Goal: Use online tool/utility: Utilize a website feature to perform a specific function

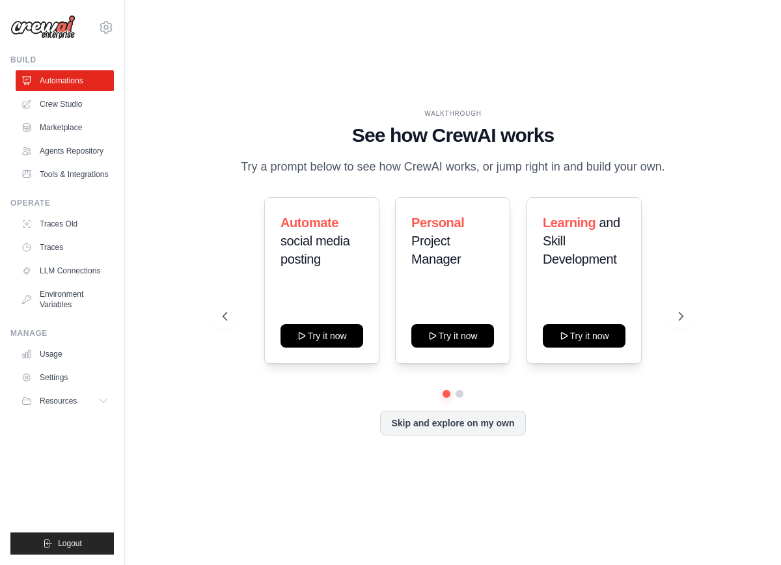
click at [194, 423] on div "WALKTHROUGH See how [PERSON_NAME] works Try a prompt below to see how [PERSON_N…" at bounding box center [453, 282] width 614 height 539
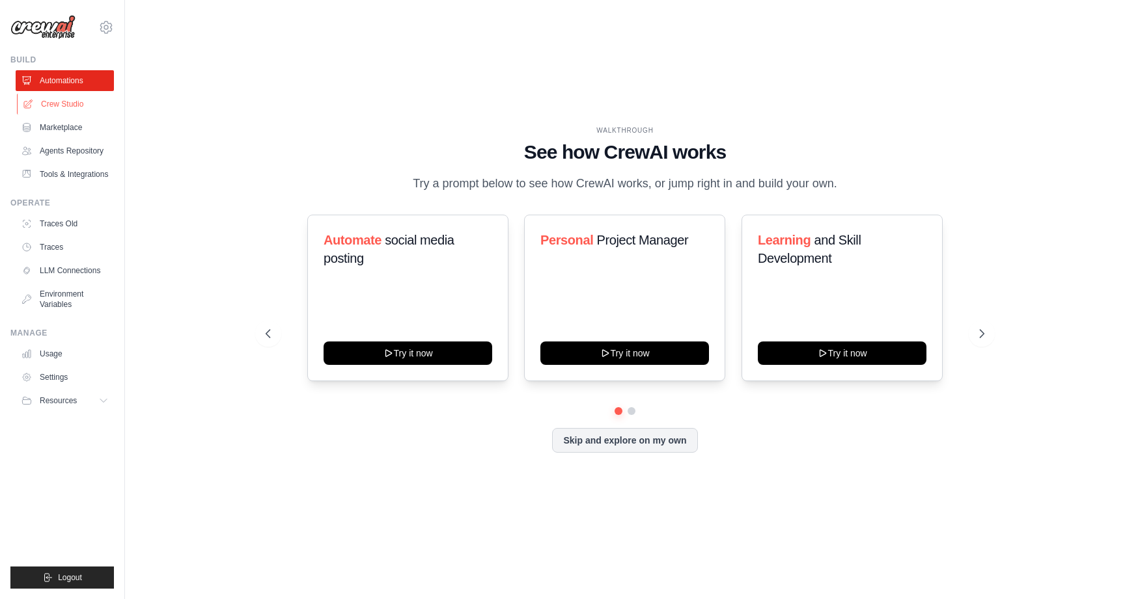
click at [76, 96] on link "Crew Studio" at bounding box center [66, 104] width 98 height 21
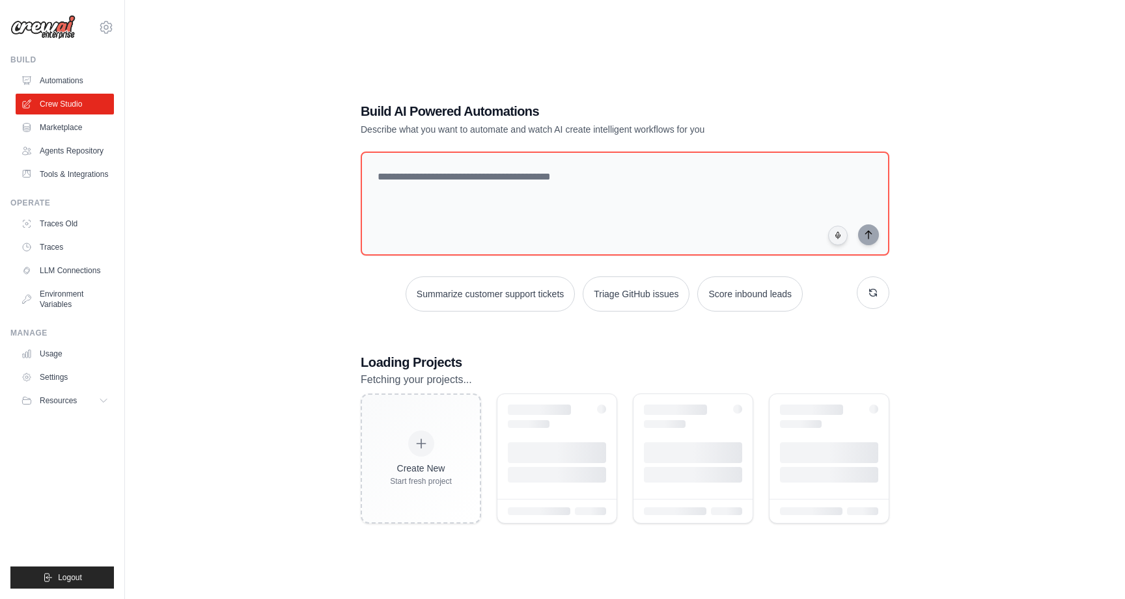
click at [449, 159] on textarea at bounding box center [625, 204] width 528 height 104
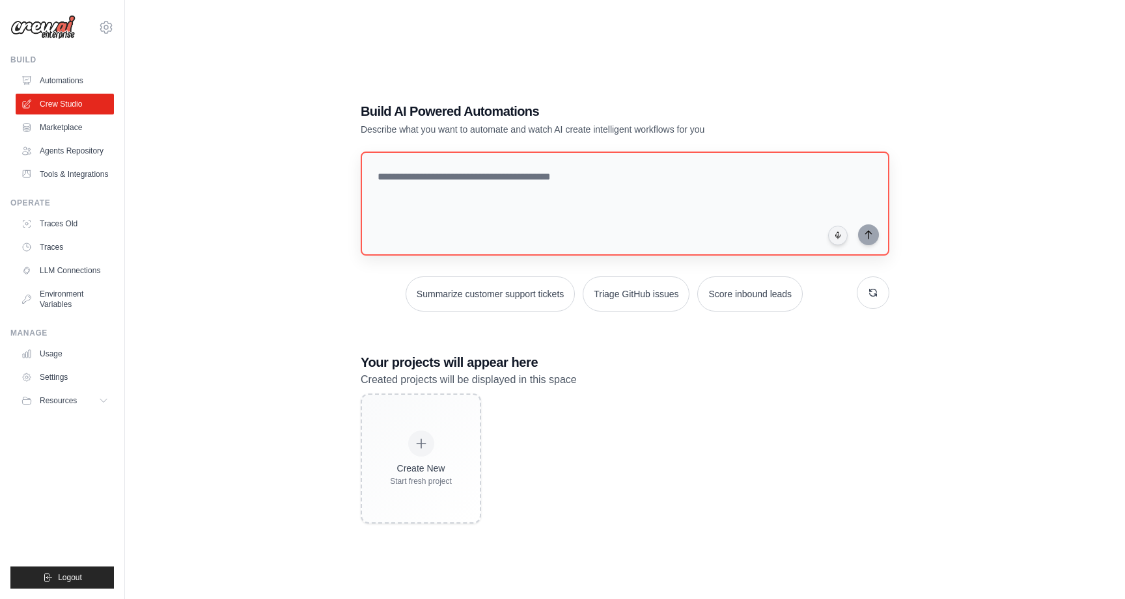
click at [465, 212] on textarea at bounding box center [625, 204] width 528 height 104
click at [463, 202] on textarea at bounding box center [625, 204] width 528 height 104
type textarea "**********"
click at [866, 241] on button "submit" at bounding box center [868, 234] width 21 height 21
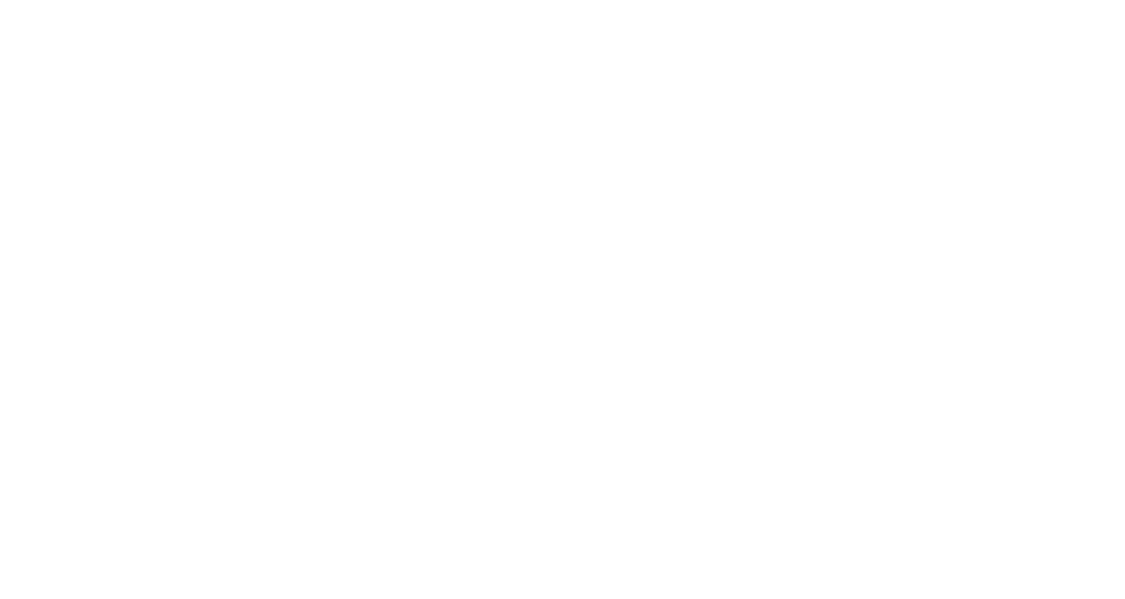
click at [224, 0] on html at bounding box center [562, 0] width 1125 height 0
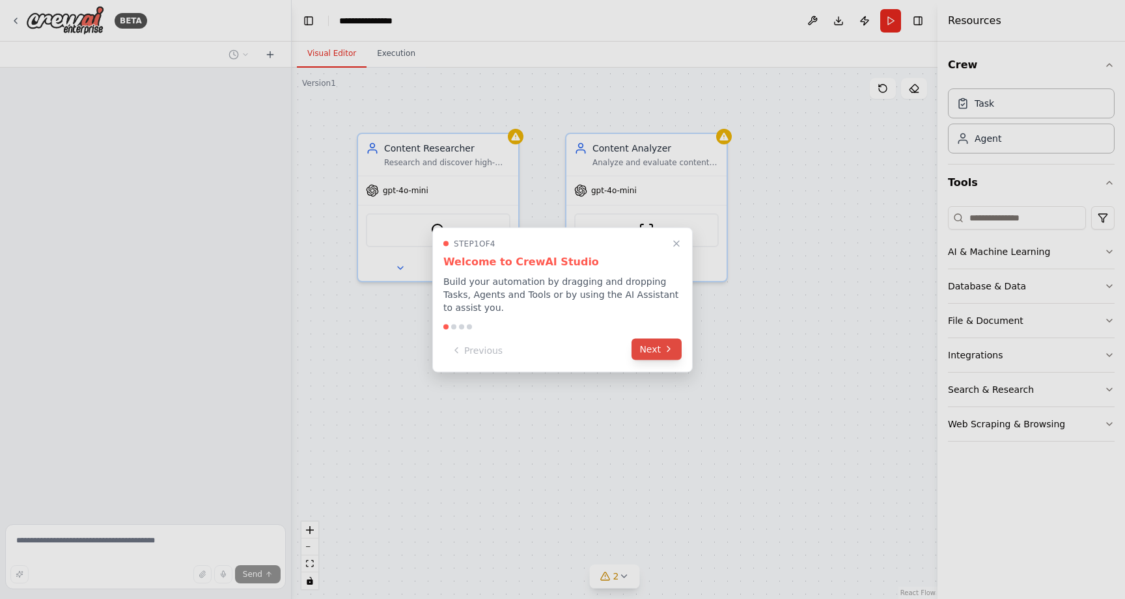
click at [662, 360] on div "Previous Next" at bounding box center [562, 350] width 238 height 21
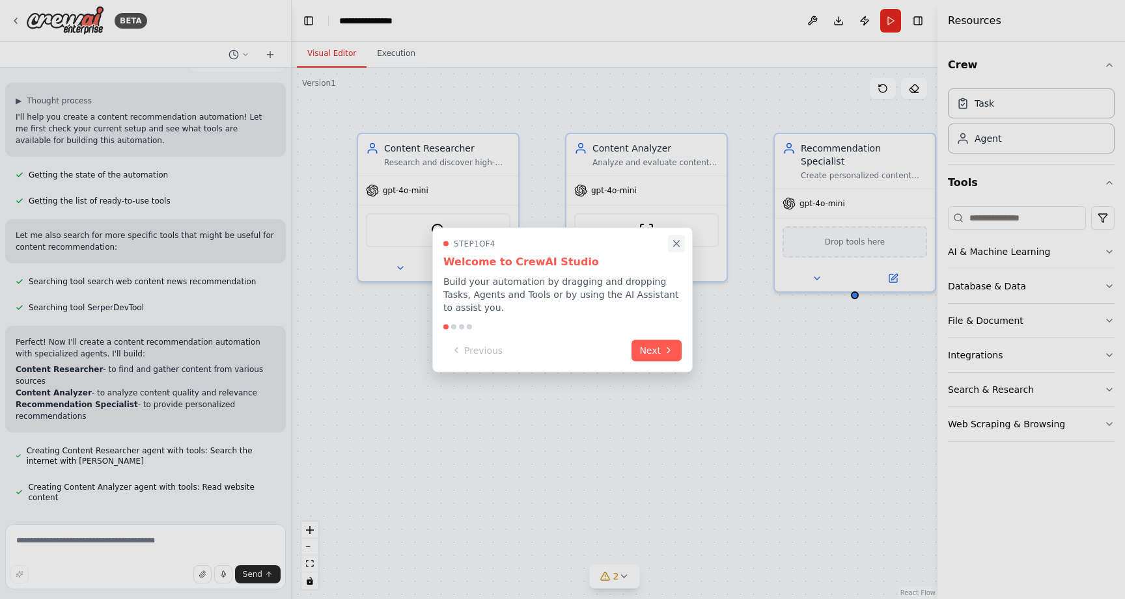
scroll to position [50, 0]
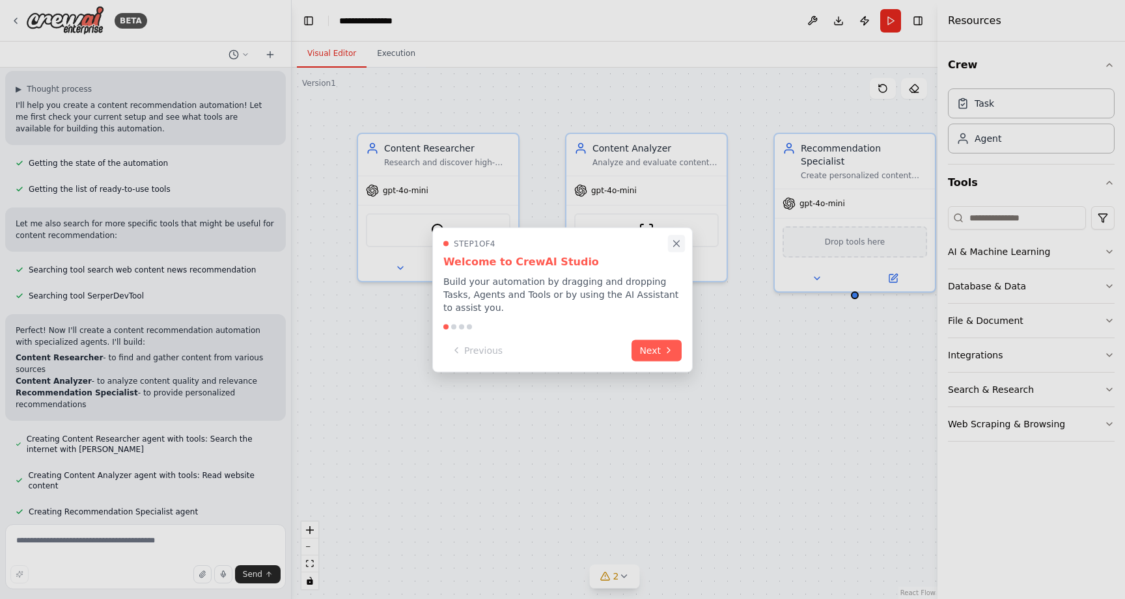
click at [677, 251] on button "Close walkthrough" at bounding box center [676, 243] width 17 height 17
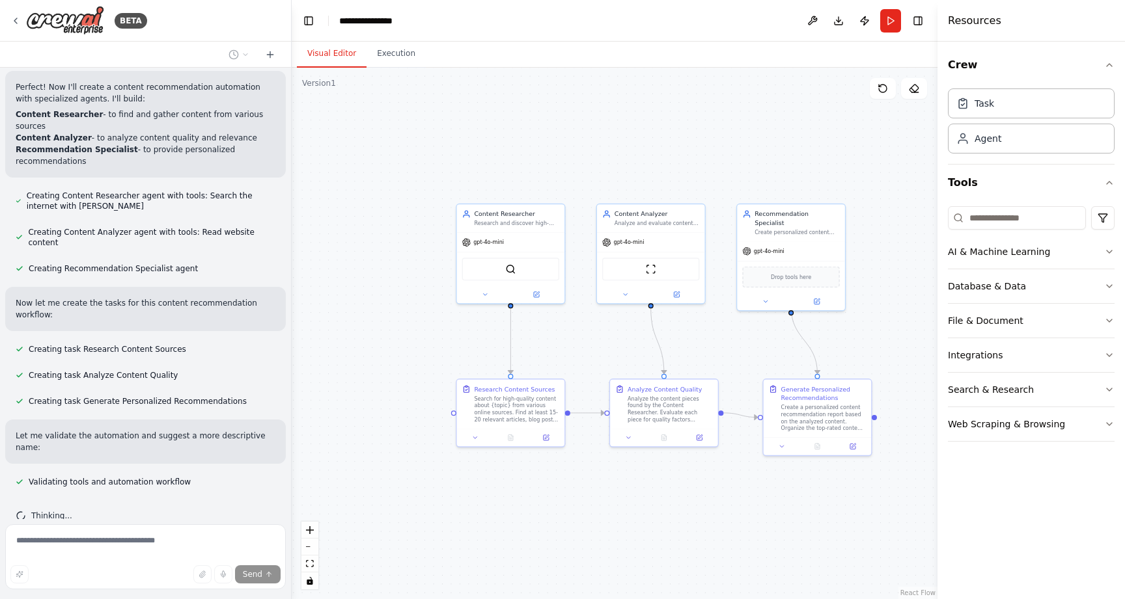
scroll to position [330, 0]
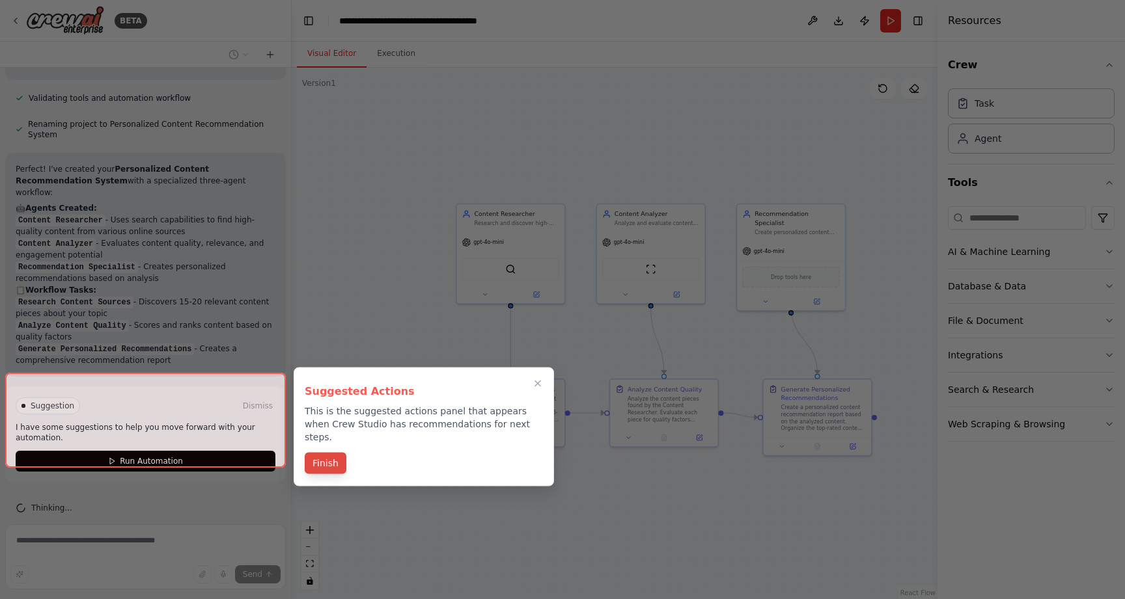
click at [323, 453] on button "Finish" at bounding box center [326, 463] width 42 height 21
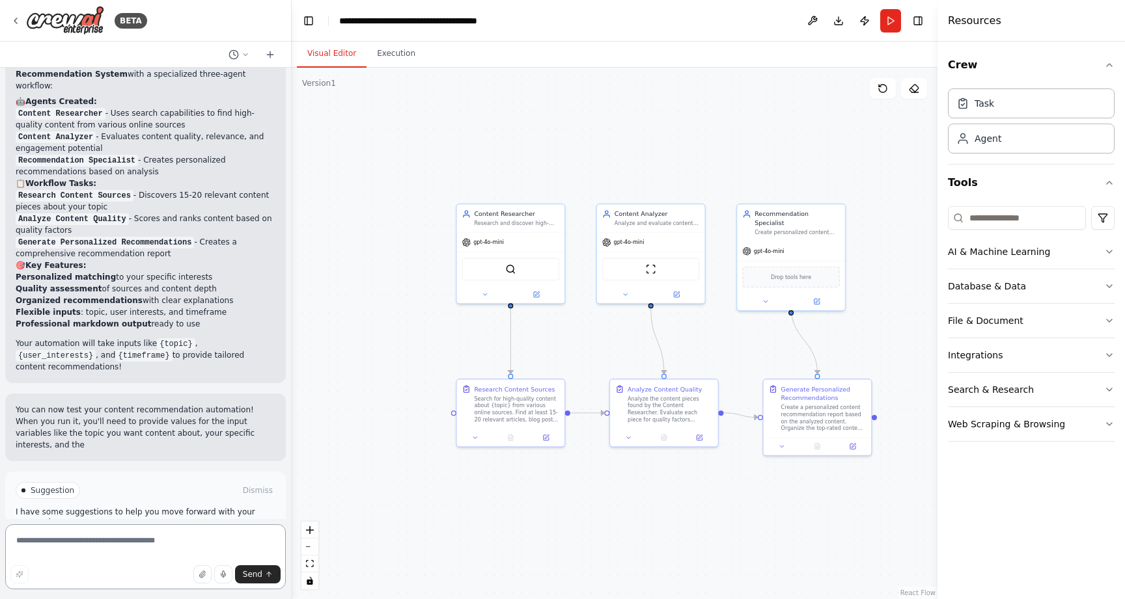
scroll to position [796, 0]
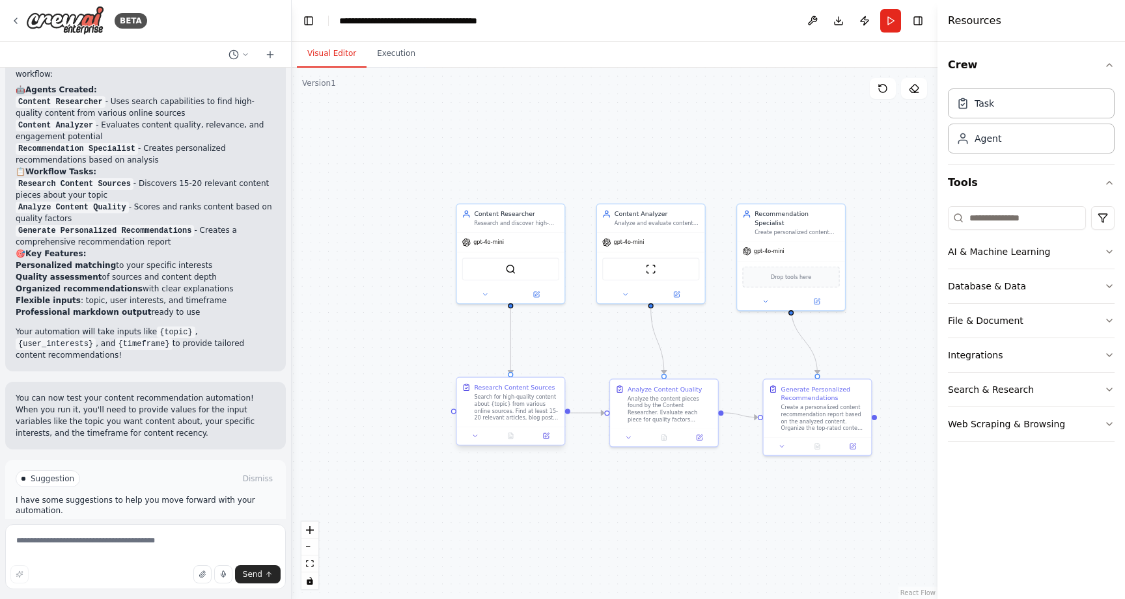
click at [506, 409] on div "Search for high-quality content about {topic} from various online sources. Find…" at bounding box center [516, 408] width 85 height 28
click at [543, 440] on button at bounding box center [546, 436] width 30 height 10
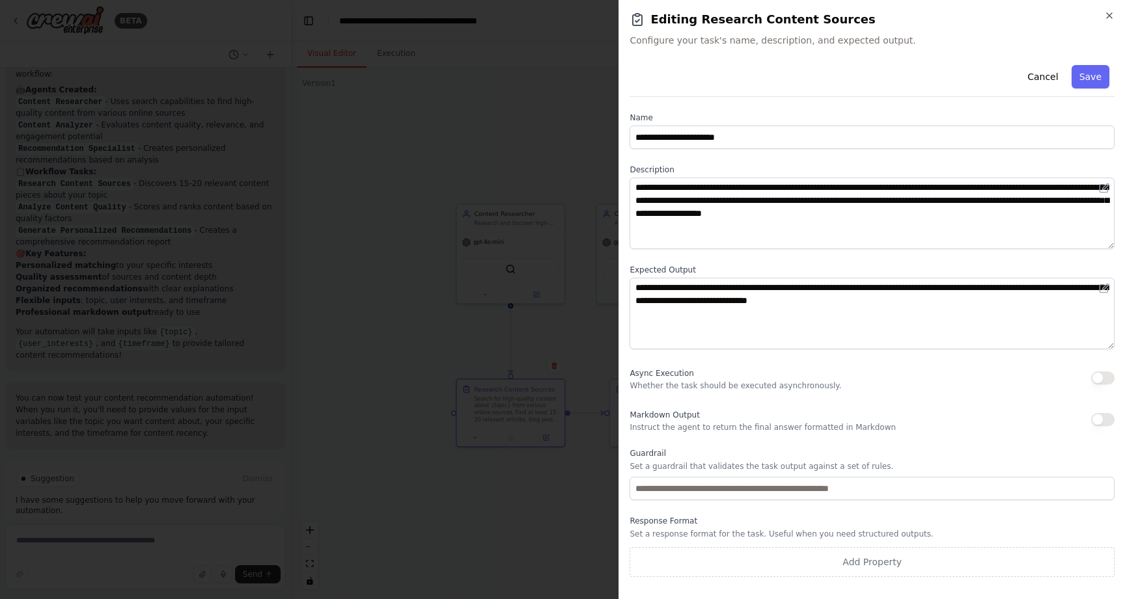
click at [702, 122] on label "Name" at bounding box center [871, 118] width 485 height 10
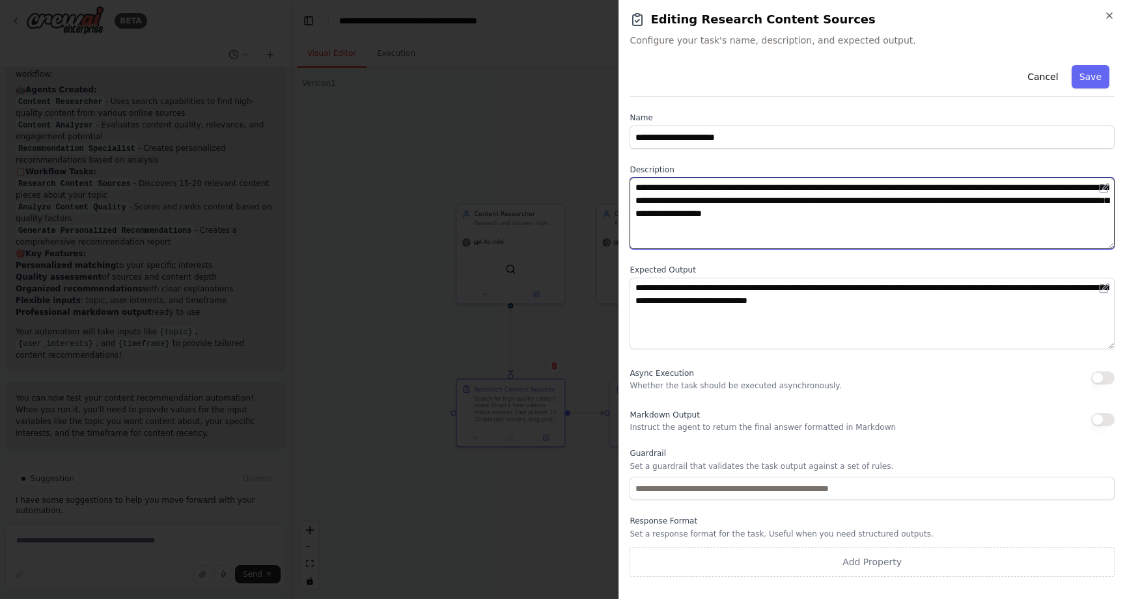
click at [706, 213] on textarea "**********" at bounding box center [871, 214] width 485 height 72
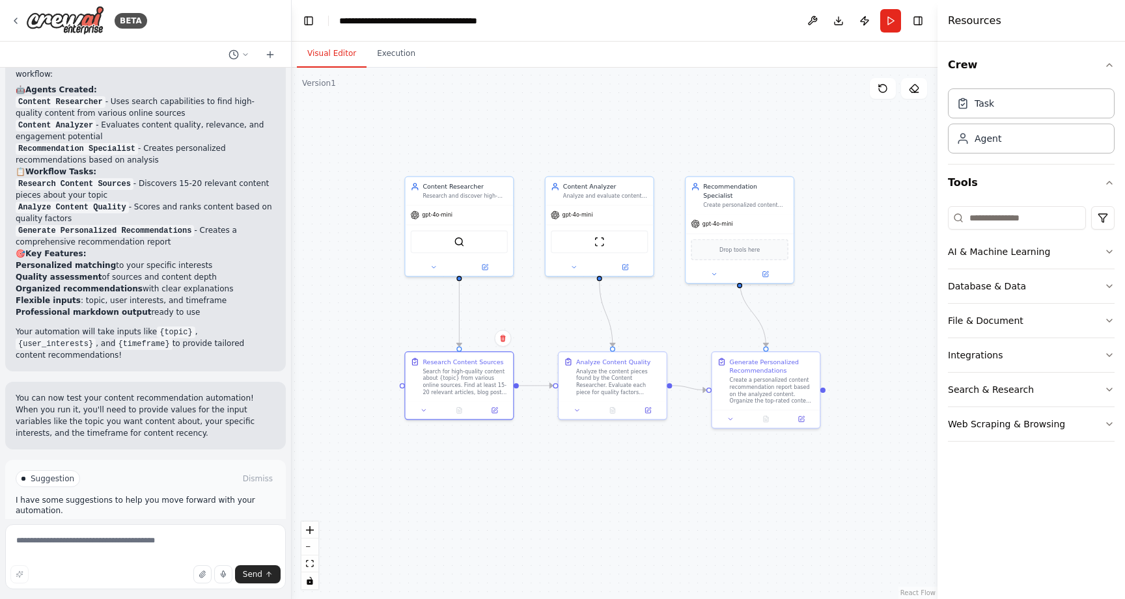
drag, startPoint x: 708, startPoint y: 361, endPoint x: 658, endPoint y: 335, distance: 56.8
click at [658, 334] on div ".deletable-edge-delete-btn { width: 20px; height: 20px; border: 0px solid #ffff…" at bounding box center [615, 334] width 646 height 532
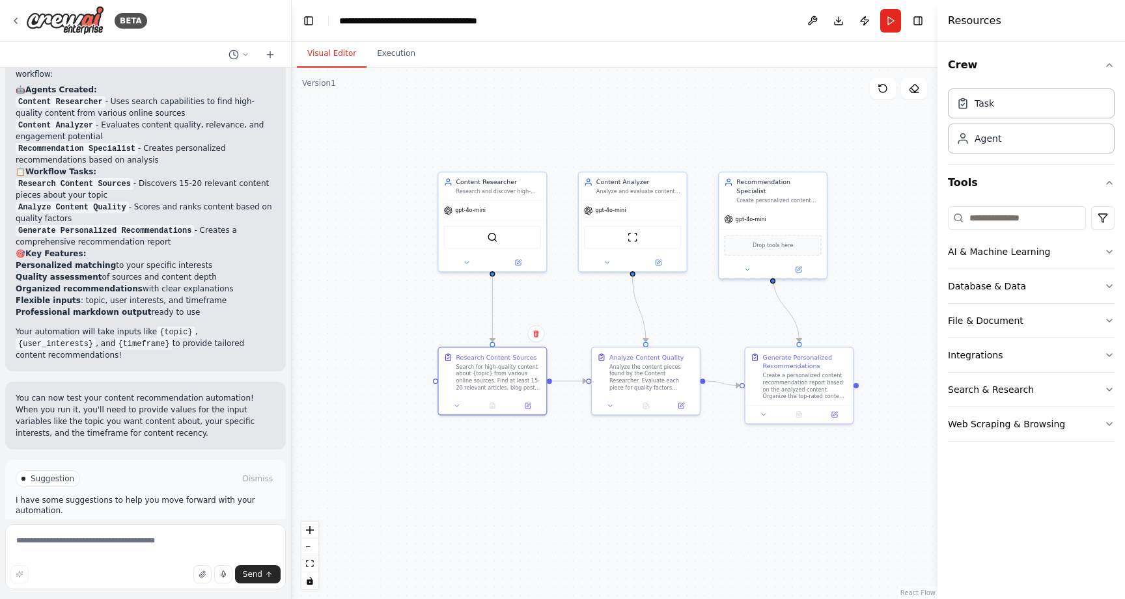
drag, startPoint x: 409, startPoint y: 325, endPoint x: 446, endPoint y: 319, distance: 36.9
click at [446, 319] on div ".deletable-edge-delete-btn { width: 20px; height: 20px; border: 0px solid #ffff…" at bounding box center [615, 334] width 646 height 532
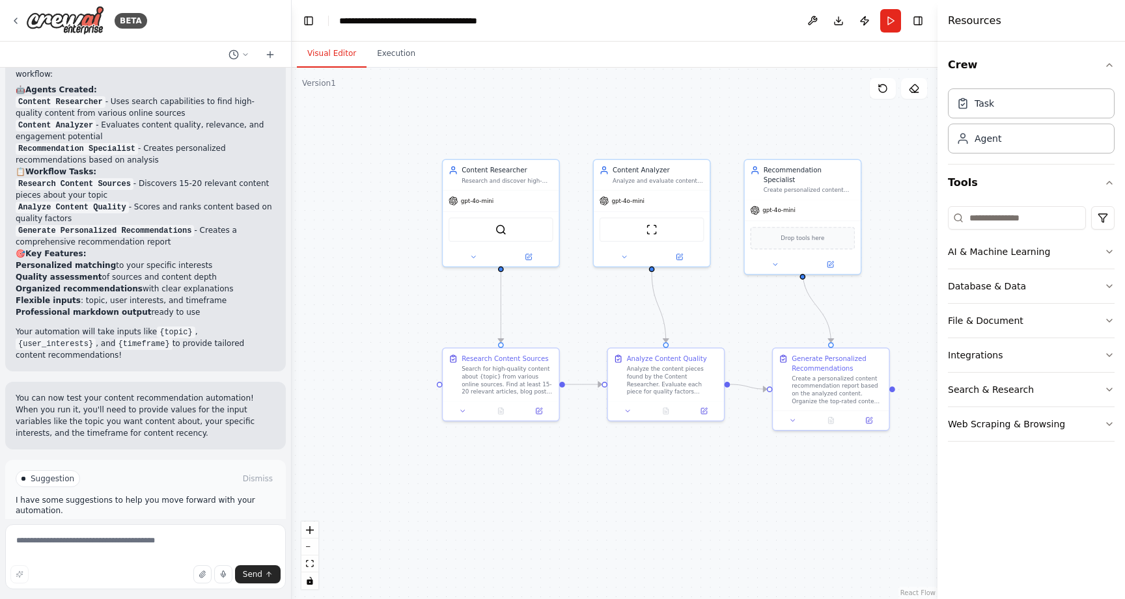
click at [446, 319] on div ".deletable-edge-delete-btn { width: 20px; height: 20px; border: 0px solid #ffff…" at bounding box center [615, 334] width 646 height 532
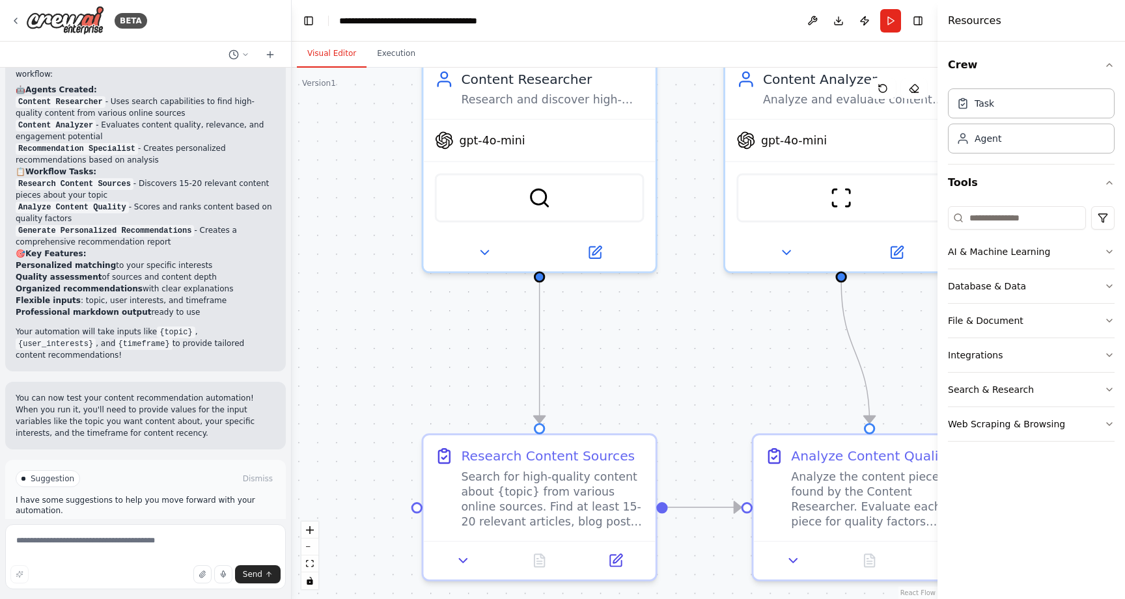
drag, startPoint x: 611, startPoint y: 297, endPoint x: 595, endPoint y: 353, distance: 58.3
click at [595, 353] on div ".deletable-edge-delete-btn { width: 20px; height: 20px; border: 0px solid #ffff…" at bounding box center [615, 334] width 646 height 532
click at [482, 150] on div "gpt-4o-mini" at bounding box center [539, 137] width 232 height 42
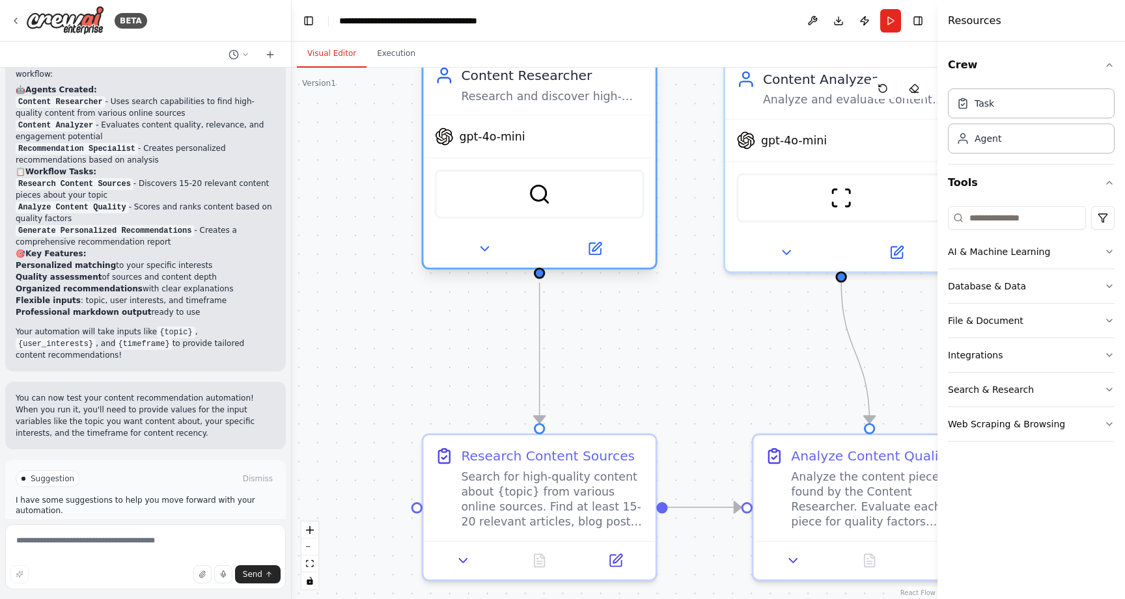
click at [487, 197] on div "SerperDevTool" at bounding box center [540, 194] width 210 height 49
click at [663, 364] on div ".deletable-edge-delete-btn { width: 20px; height: 20px; border: 0px solid #ffff…" at bounding box center [615, 334] width 646 height 532
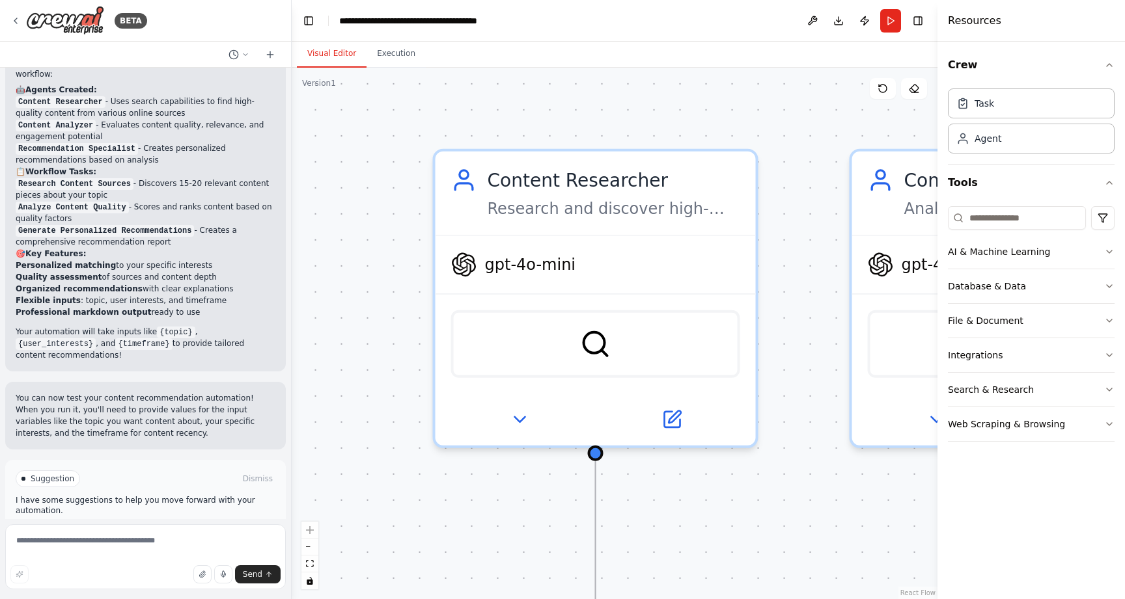
drag, startPoint x: 663, startPoint y: 364, endPoint x: 765, endPoint y: 574, distance: 233.1
click at [765, 574] on div ".deletable-edge-delete-btn { width: 20px; height: 20px; border: 0px solid #ffff…" at bounding box center [615, 334] width 646 height 532
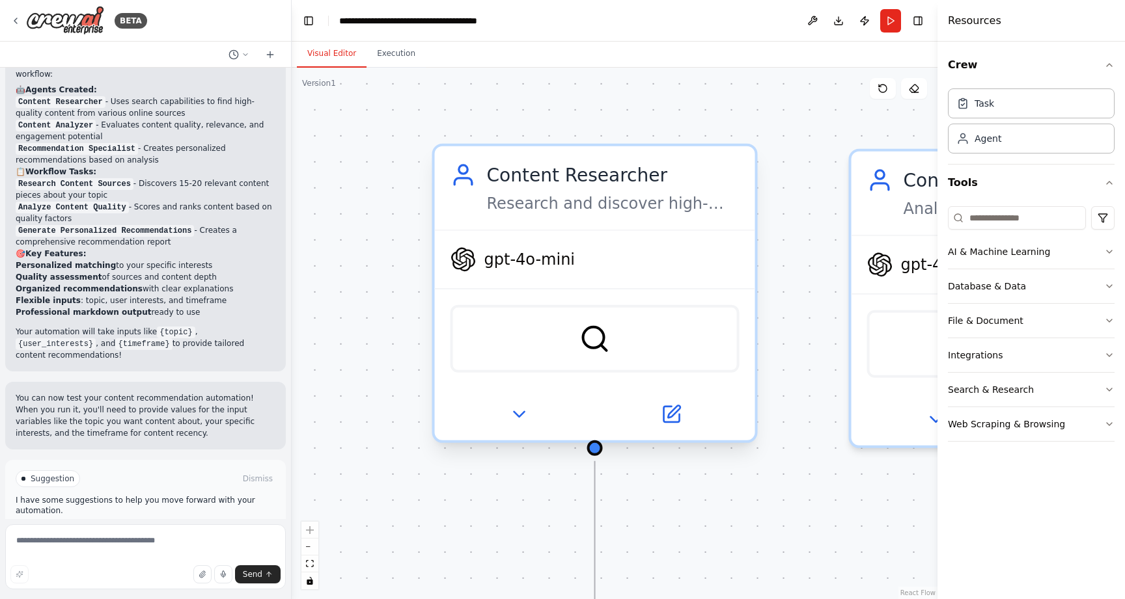
click at [643, 271] on div "gpt-4o-mini" at bounding box center [595, 259] width 320 height 57
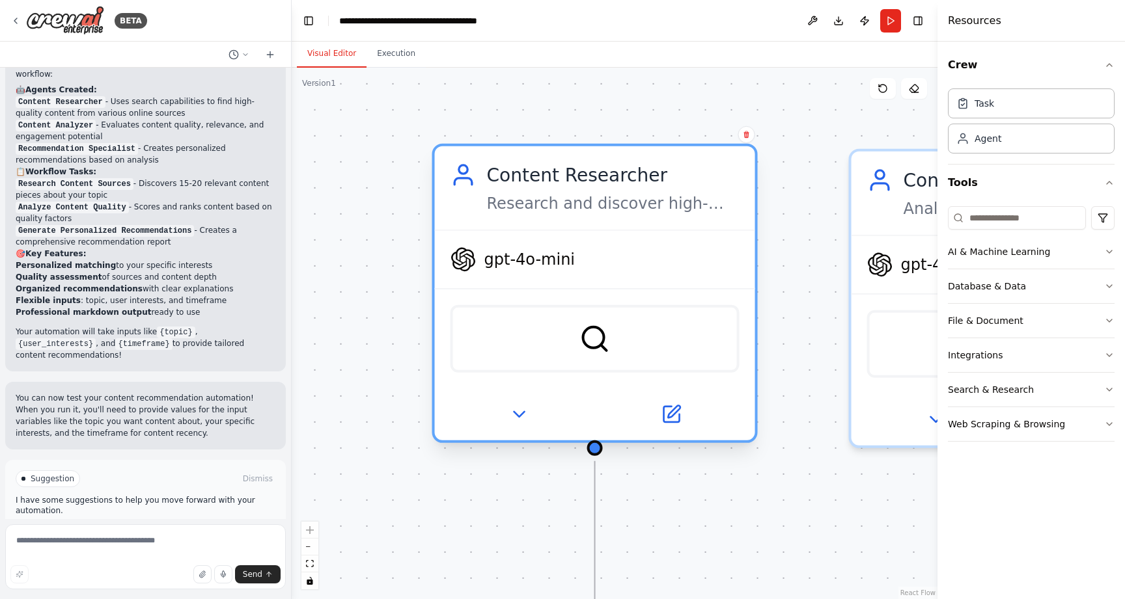
click at [662, 433] on div at bounding box center [595, 415] width 320 height 52
click at [676, 413] on icon at bounding box center [671, 415] width 16 height 16
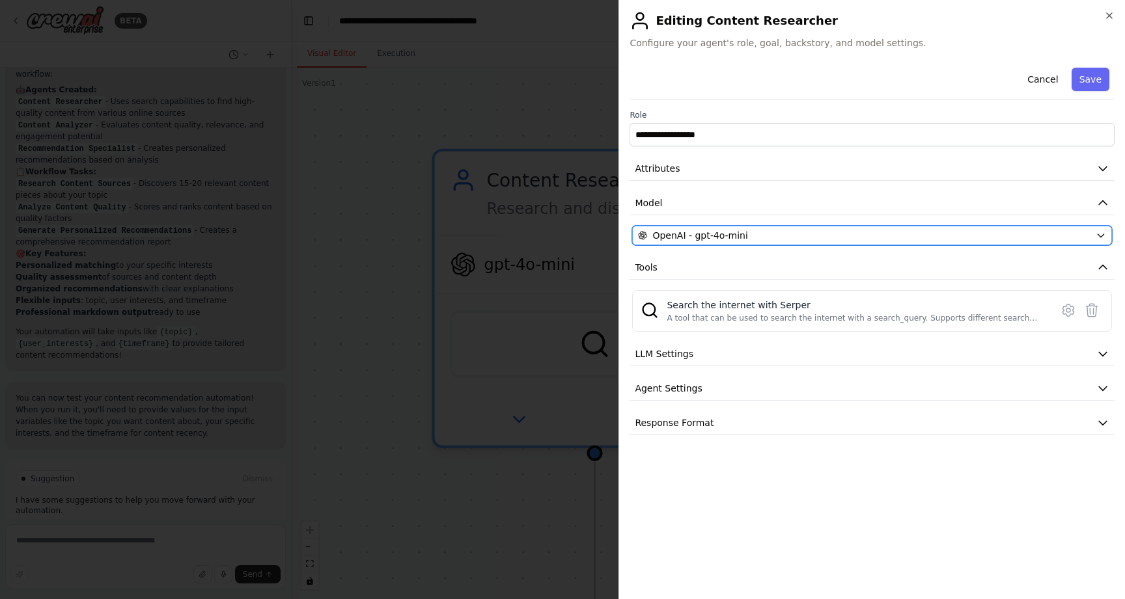
click at [784, 241] on div "OpenAI - gpt-4o-mini" at bounding box center [864, 235] width 452 height 13
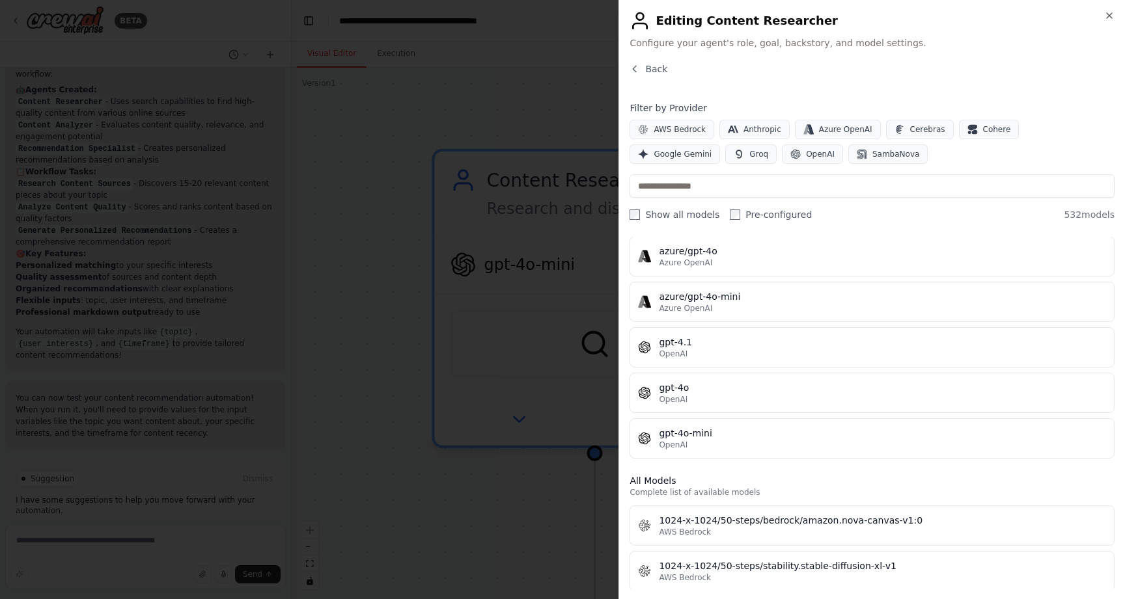
scroll to position [0, 0]
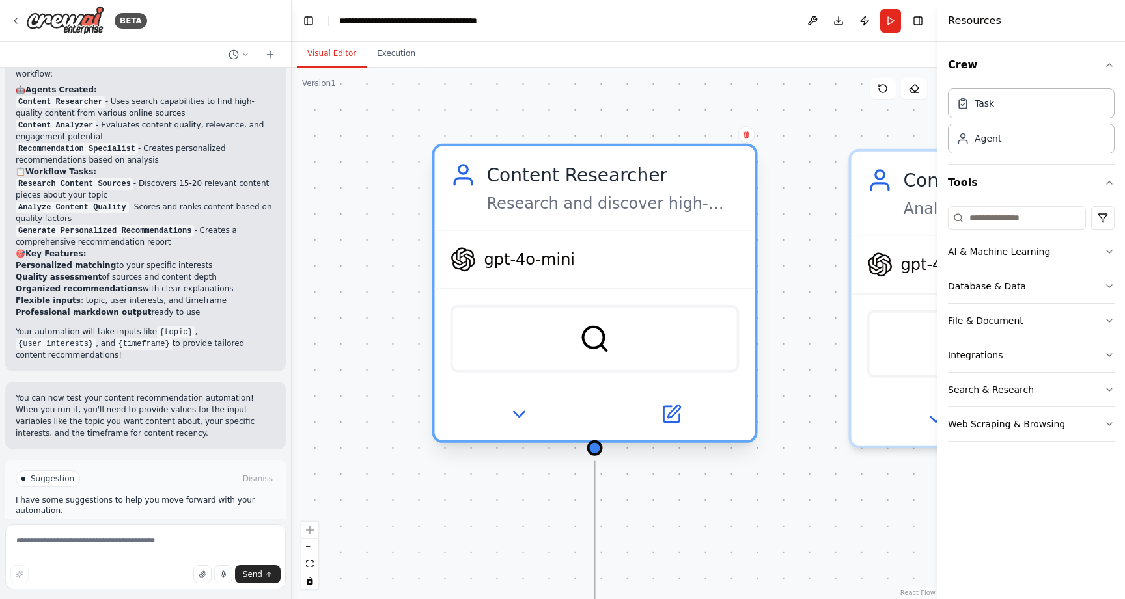
click at [629, 301] on div "SerperDevTool" at bounding box center [595, 338] width 320 height 100
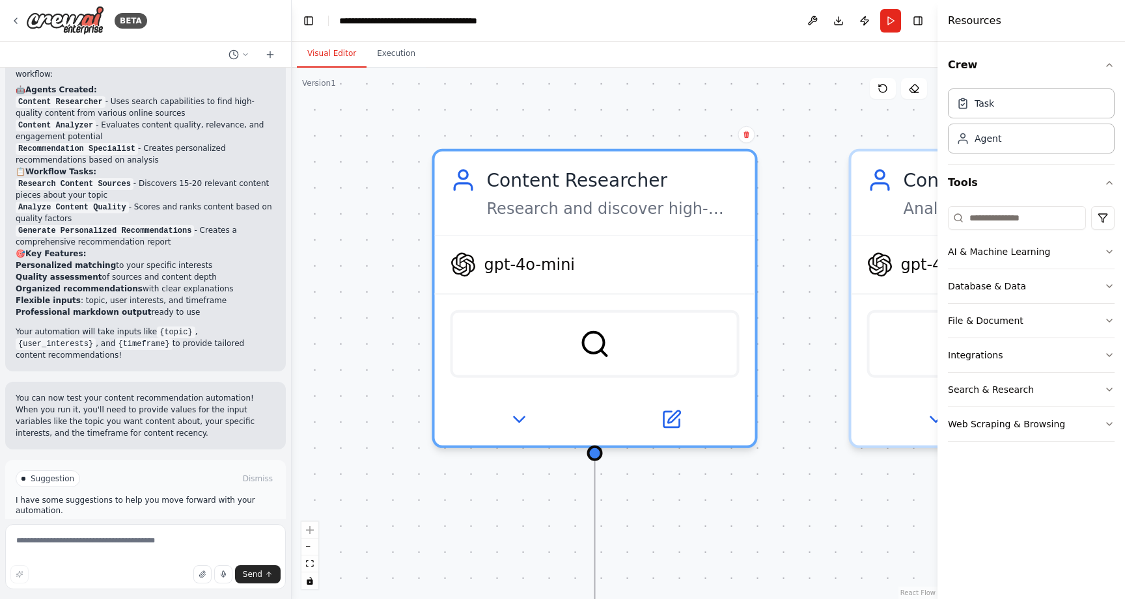
click at [390, 348] on div ".deletable-edge-delete-btn { width: 20px; height: 20px; border: 0px solid #ffff…" at bounding box center [615, 334] width 646 height 532
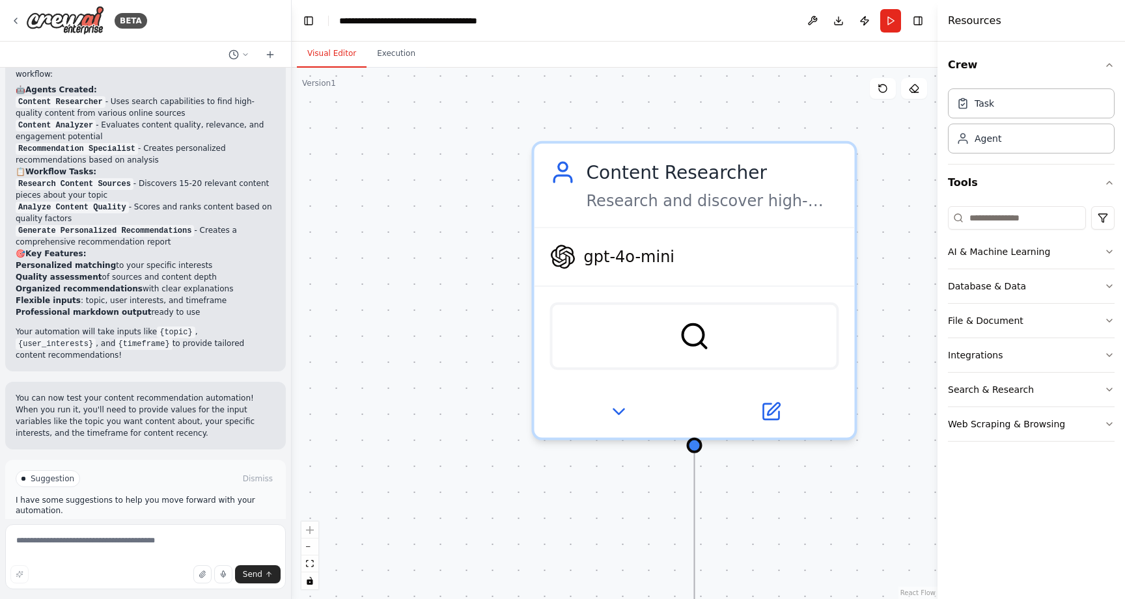
drag, startPoint x: 390, startPoint y: 348, endPoint x: 243, endPoint y: 387, distance: 153.0
click at [256, 394] on div "BETA 콘텐츠 추천 에이전트 ▶ Thought process I'll help you create a content recommendatio…" at bounding box center [562, 299] width 1125 height 599
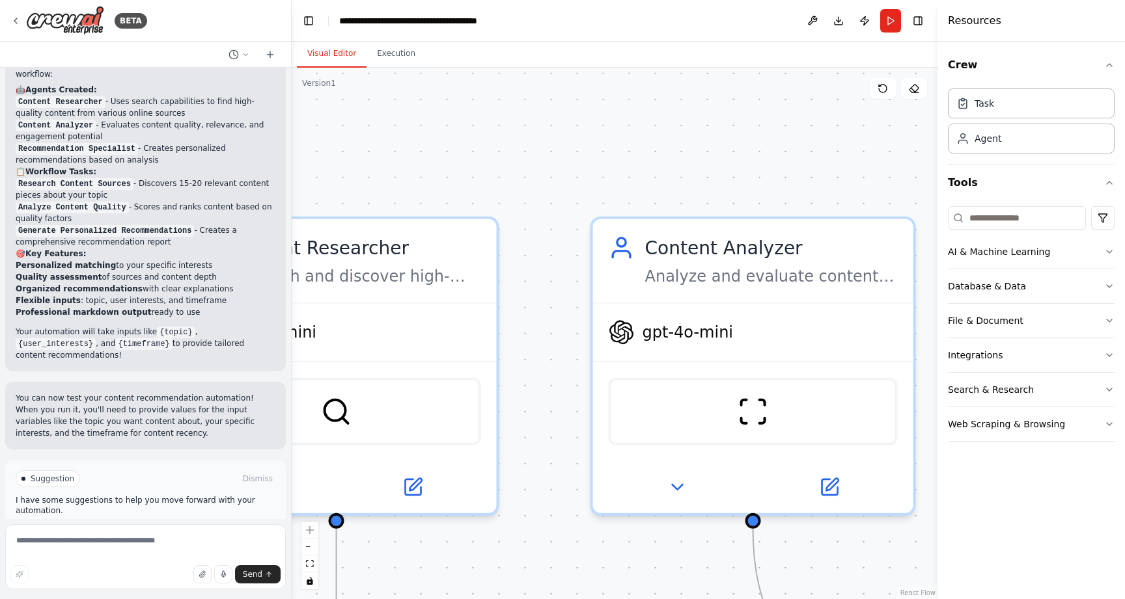
drag, startPoint x: 516, startPoint y: 144, endPoint x: 380, endPoint y: 161, distance: 137.2
click at [380, 161] on div ".deletable-edge-delete-btn { width: 20px; height: 20px; border: 0px solid #ffff…" at bounding box center [615, 334] width 646 height 532
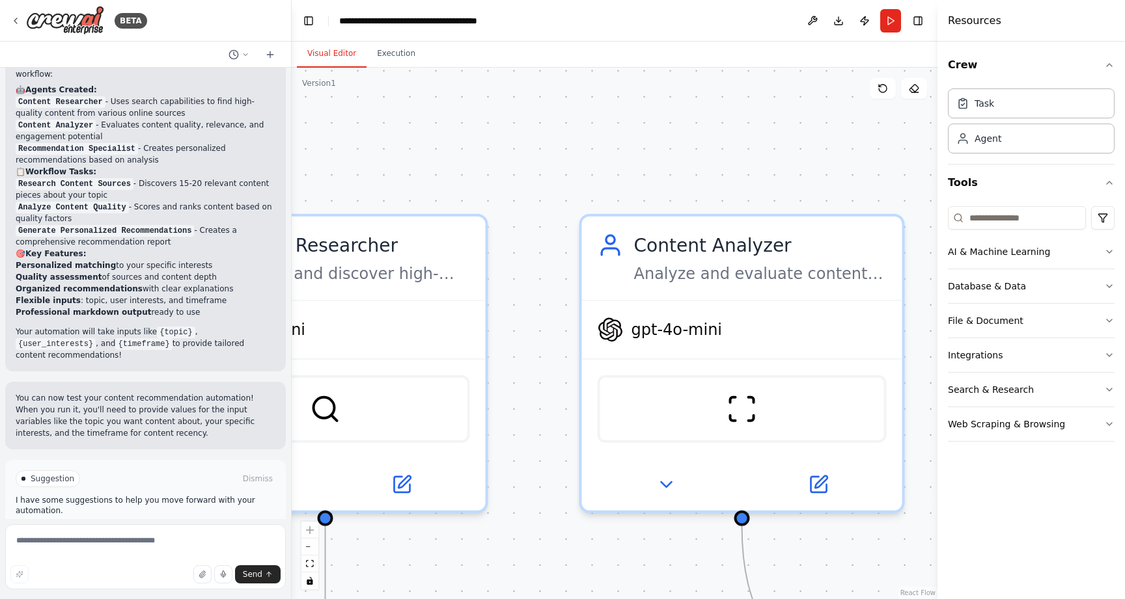
click at [247, 283] on li "Organized recommendations with clear explanations" at bounding box center [146, 289] width 260 height 12
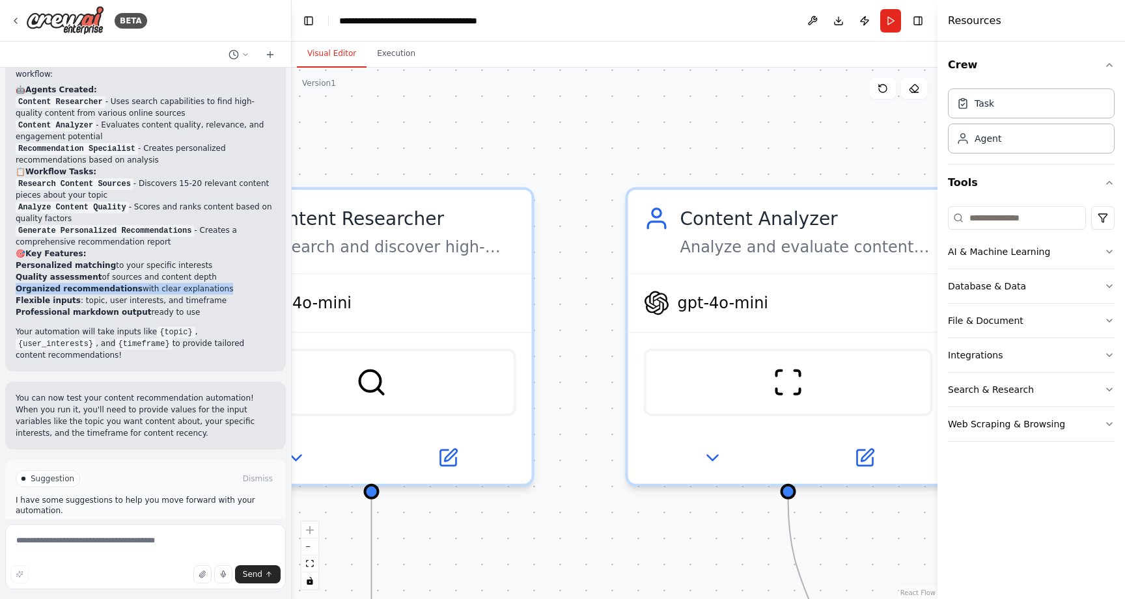
drag, startPoint x: 492, startPoint y: 225, endPoint x: 559, endPoint y: 191, distance: 74.8
click at [559, 191] on div ".deletable-edge-delete-btn { width: 20px; height: 20px; border: 0px solid #ffff…" at bounding box center [615, 334] width 646 height 532
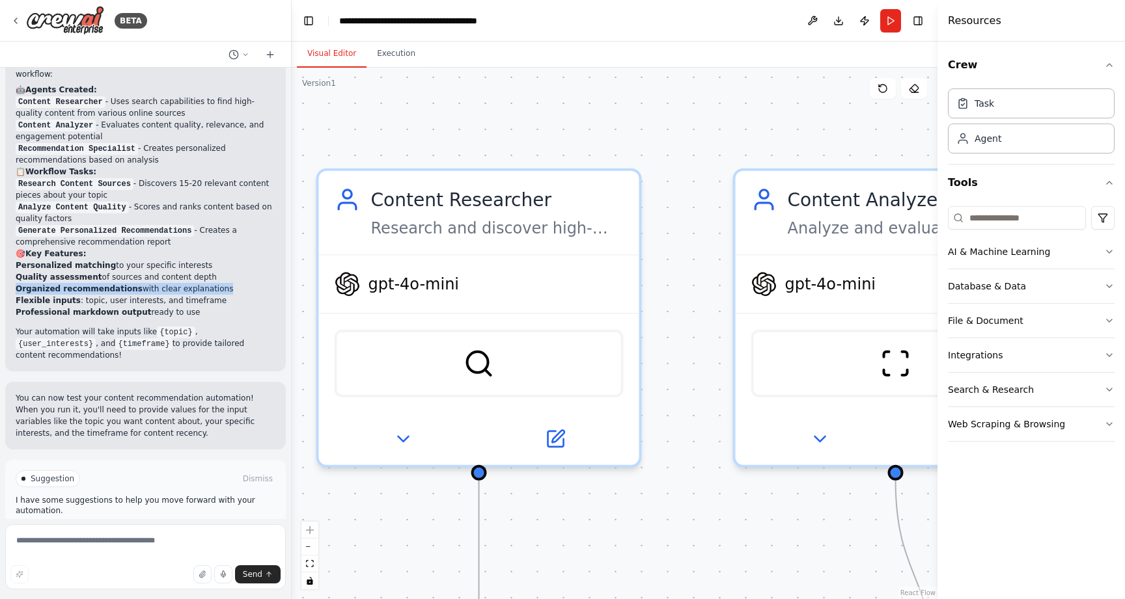
drag, startPoint x: 570, startPoint y: 172, endPoint x: 662, endPoint y: 160, distance: 92.6
click at [663, 159] on div ".deletable-edge-delete-btn { width: 20px; height: 20px; border: 0px solid #ffff…" at bounding box center [615, 334] width 646 height 532
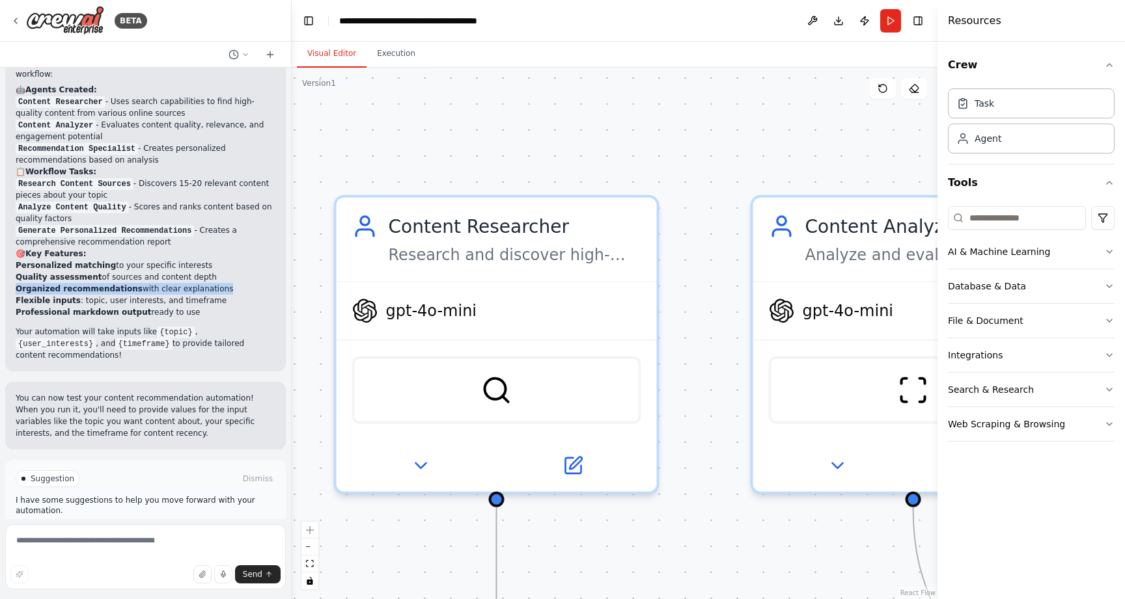
drag, startPoint x: 667, startPoint y: 138, endPoint x: 678, endPoint y: 172, distance: 36.2
click at [678, 165] on div ".deletable-edge-delete-btn { width: 20px; height: 20px; border: 0px solid #ffff…" at bounding box center [615, 334] width 646 height 532
